Goal: Task Accomplishment & Management: Manage account settings

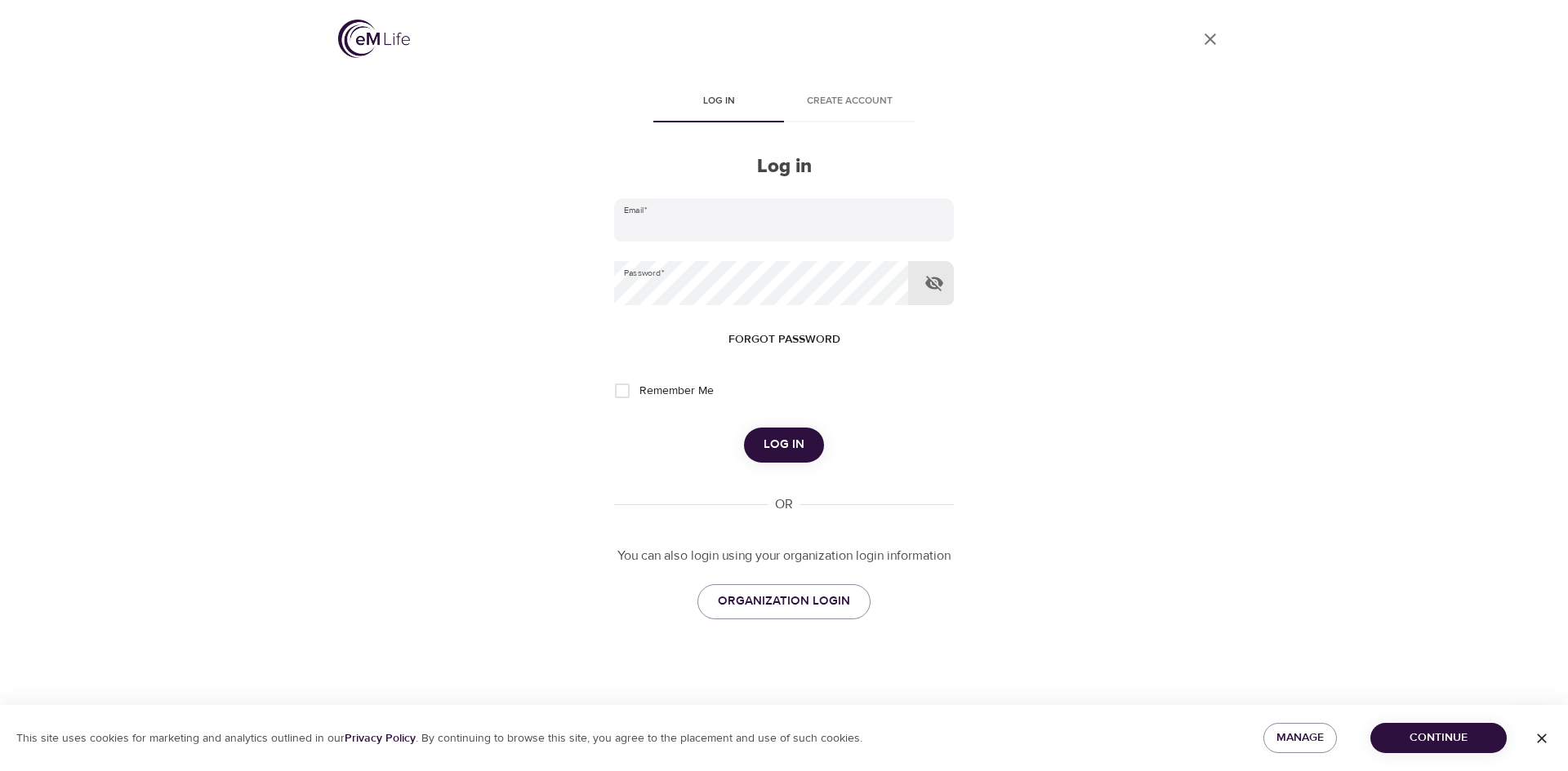
type input "[PERSON_NAME][EMAIL_ADDRESS][DOMAIN_NAME]"
click at [932, 280] on icon "button" at bounding box center [934, 283] width 19 height 19
click at [932, 280] on icon "button" at bounding box center [934, 283] width 18 height 12
click at [623, 392] on input "Remember Me" at bounding box center [622, 391] width 34 height 34
click at [622, 387] on input "Remember Me" at bounding box center [622, 391] width 34 height 34
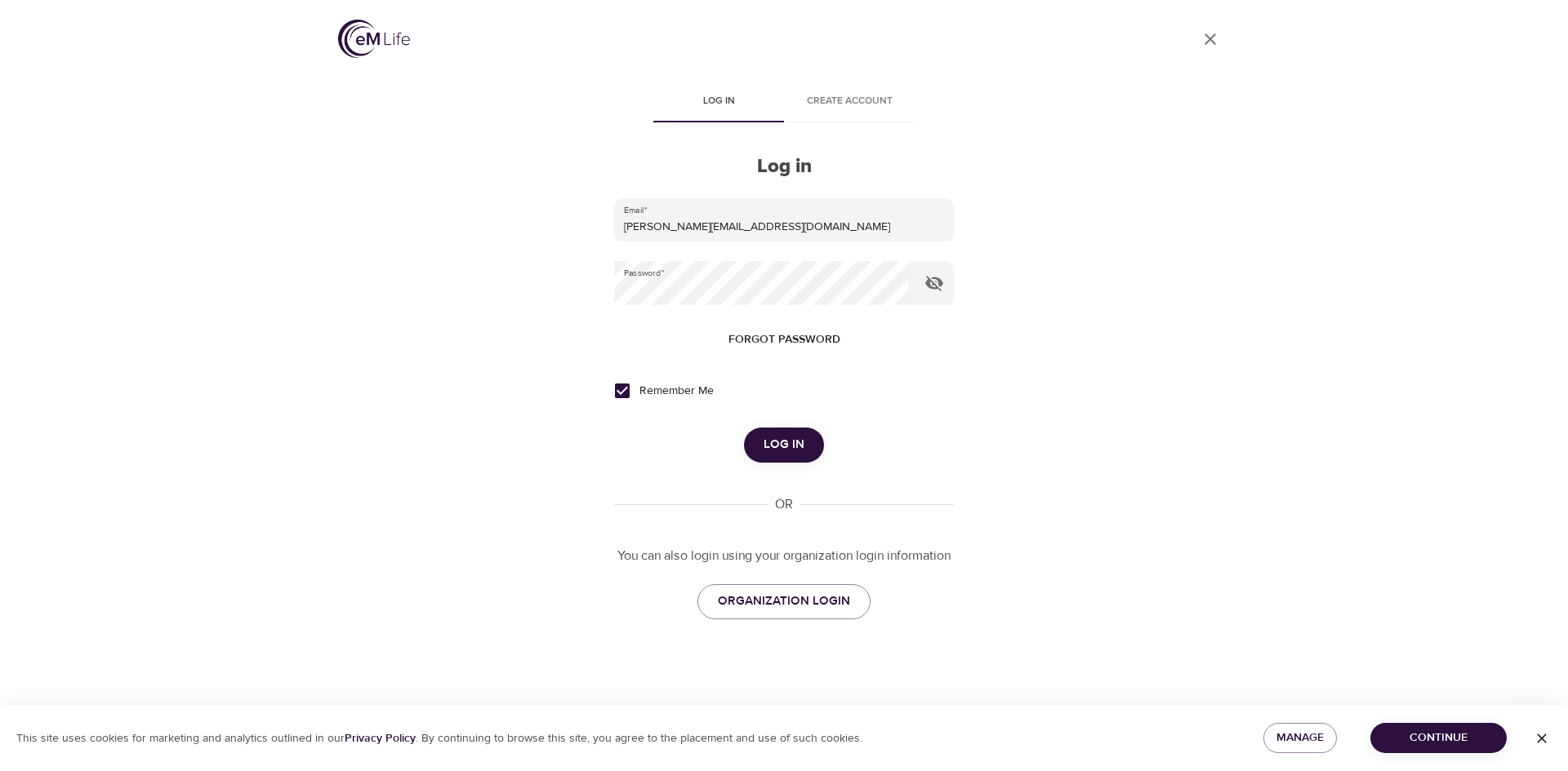
checkbox input "false"
click at [785, 442] on span "Log in" at bounding box center [784, 444] width 41 height 21
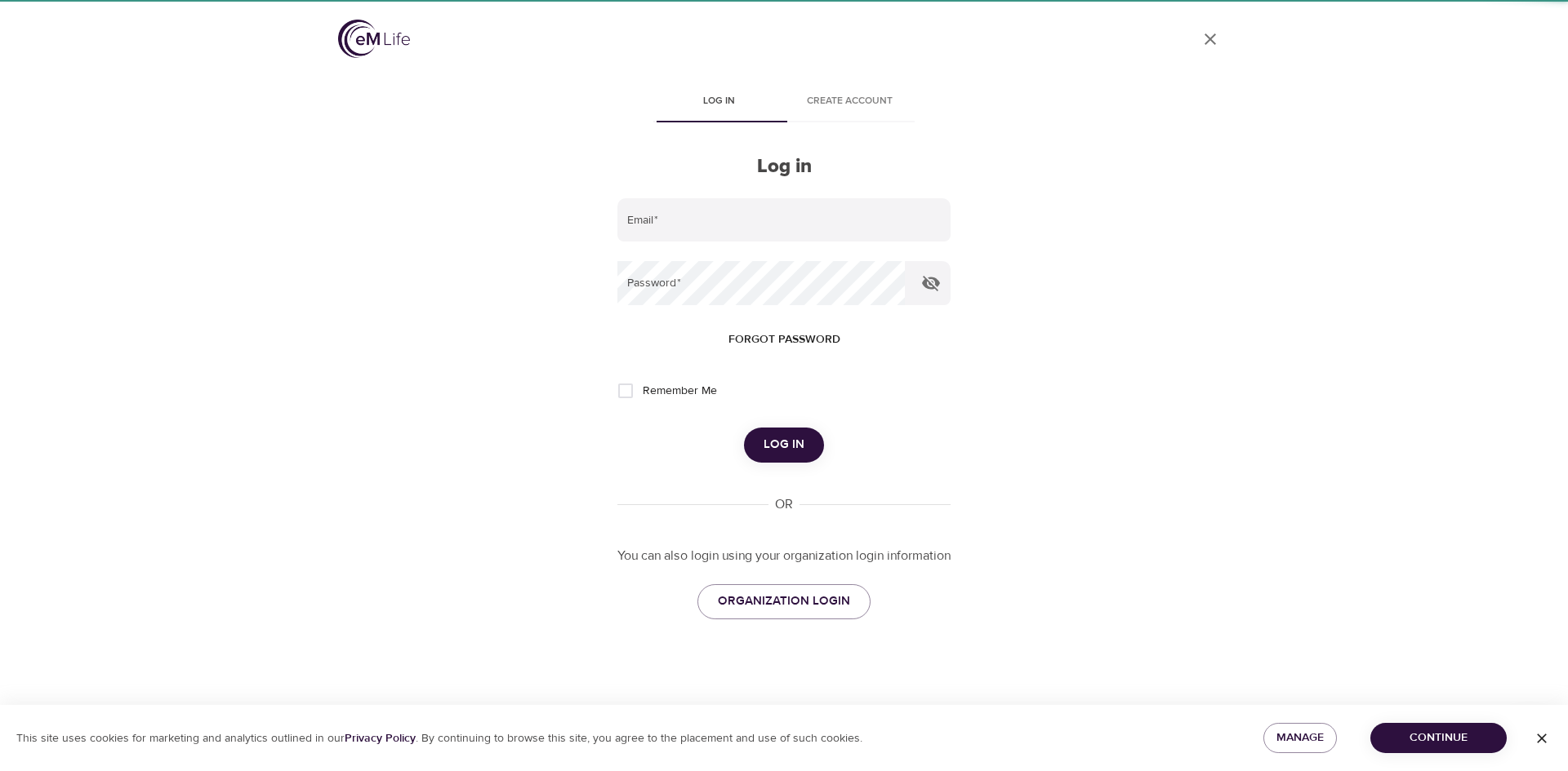
type input "[PERSON_NAME][EMAIL_ADDRESS][DOMAIN_NAME]"
